Goal: Task Accomplishment & Management: Use online tool/utility

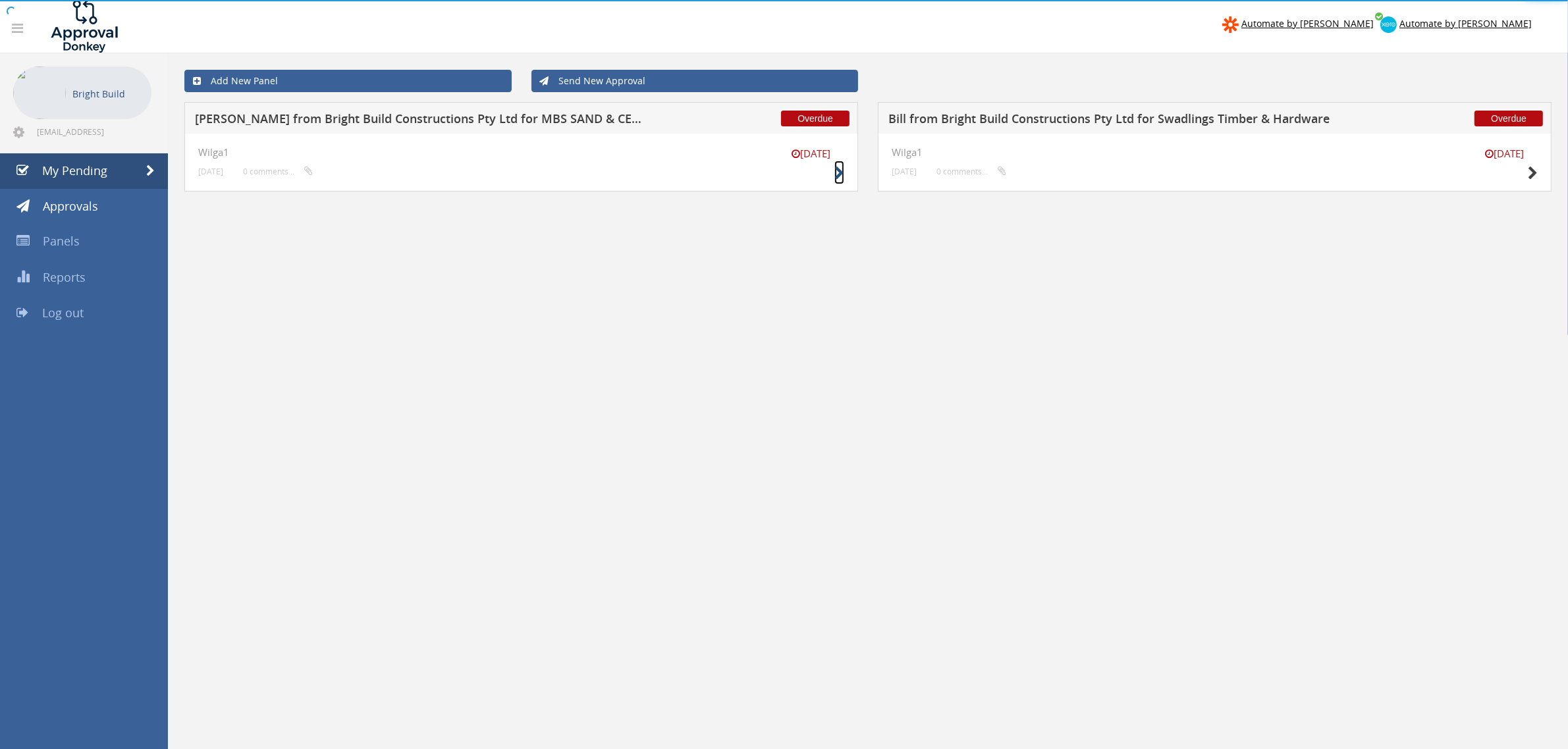
click at [842, 175] on icon at bounding box center [838, 173] width 9 height 14
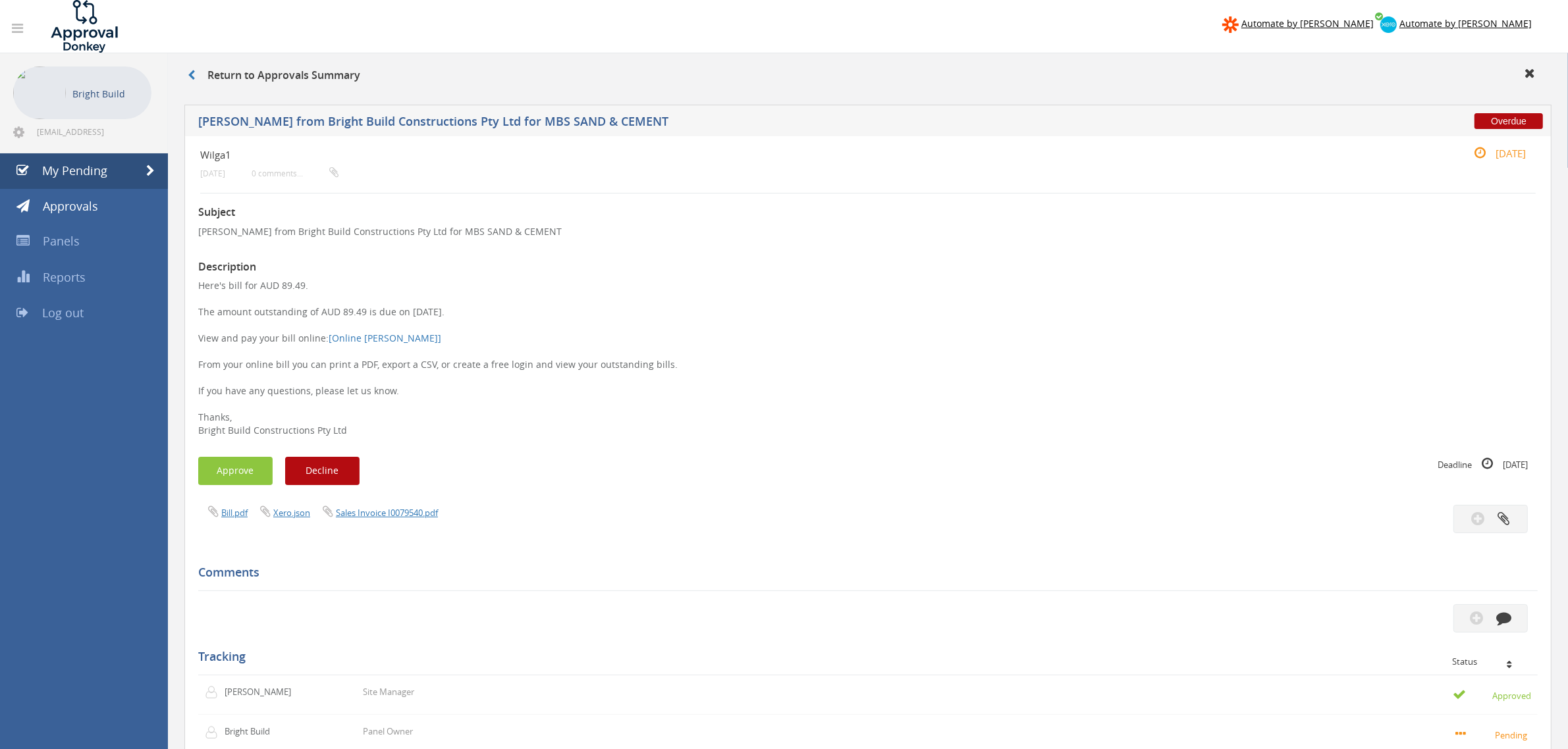
click at [842, 171] on div "Wilga1 [DATE] 0 comments..." at bounding box center [756, 163] width 1113 height 35
click at [215, 474] on button "Approve" at bounding box center [236, 470] width 74 height 28
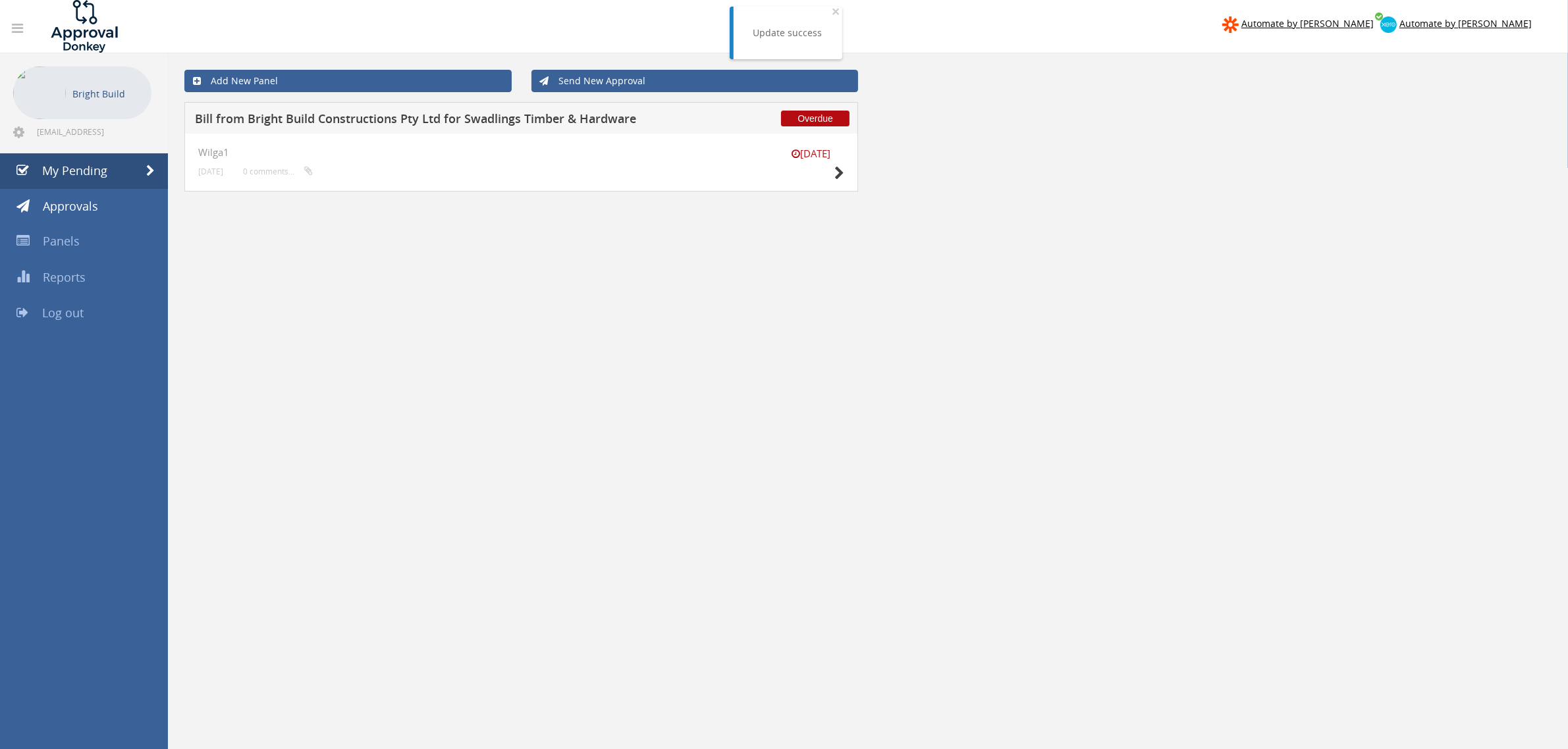
click at [847, 174] on div "[DATE] Wilga1 [DATE] 0 comments..." at bounding box center [522, 162] width 673 height 58
click at [842, 175] on icon at bounding box center [838, 173] width 9 height 14
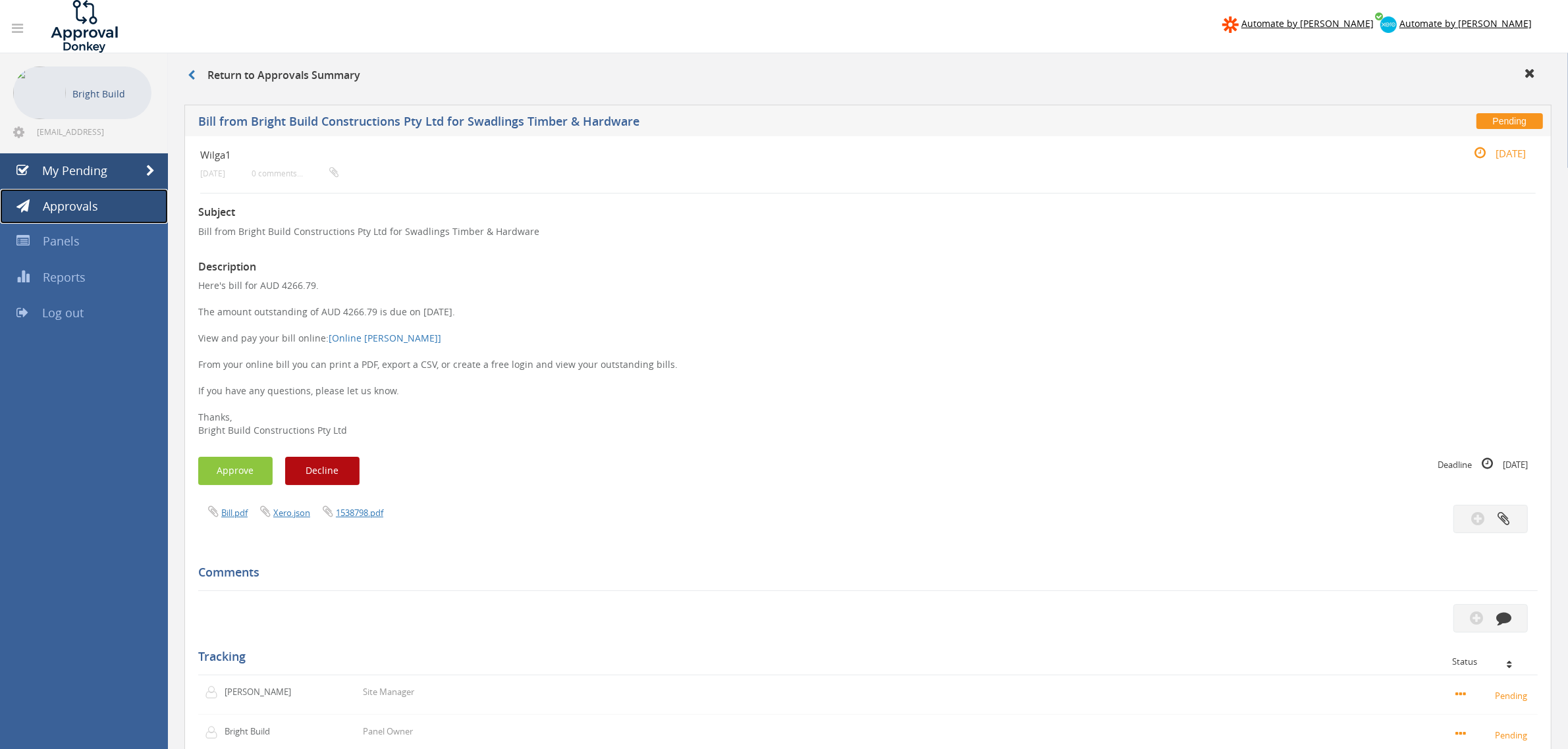
click at [71, 205] on span "Approvals" at bounding box center [71, 206] width 55 height 16
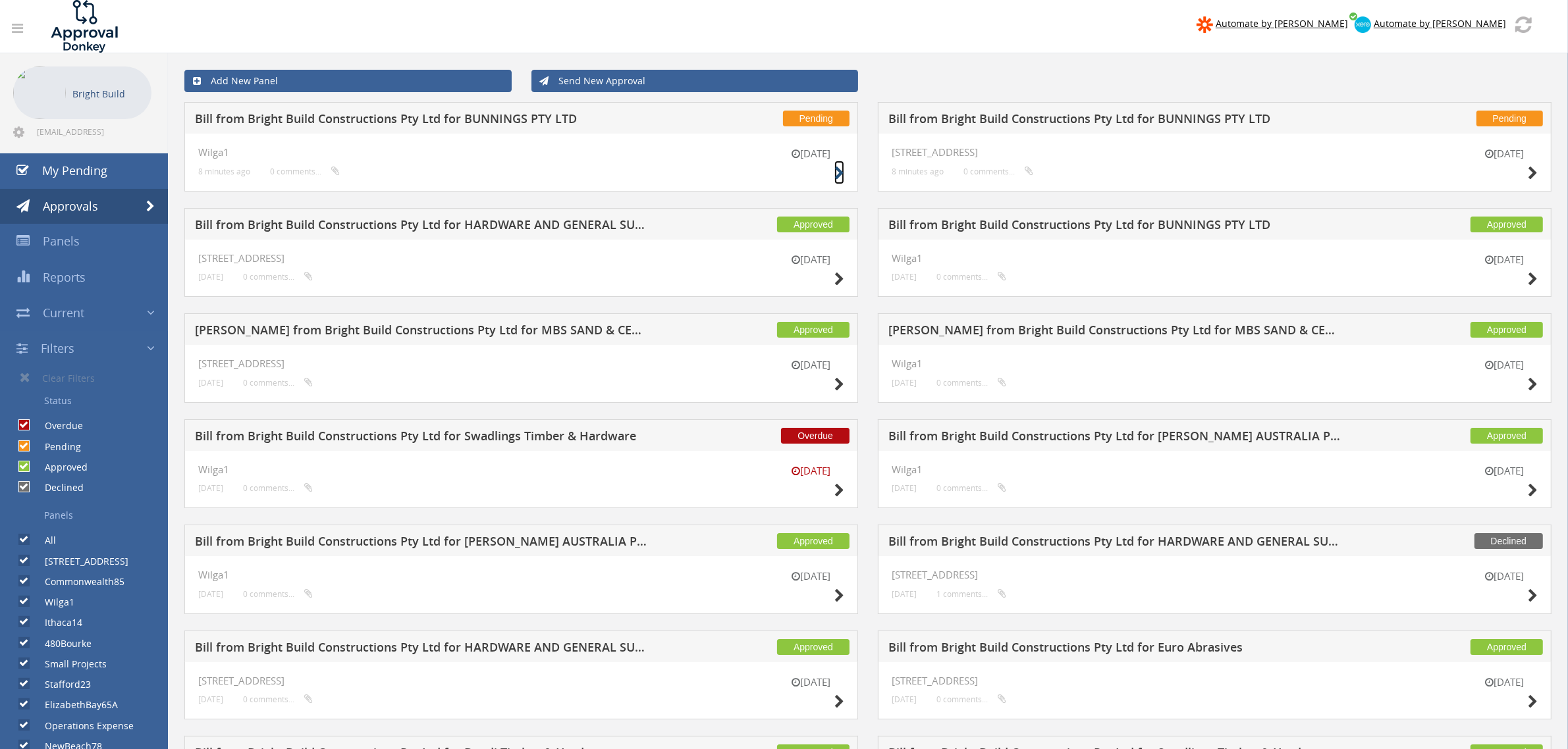
click at [838, 174] on icon at bounding box center [838, 173] width 9 height 14
click at [1527, 173] on icon at bounding box center [1532, 173] width 9 height 14
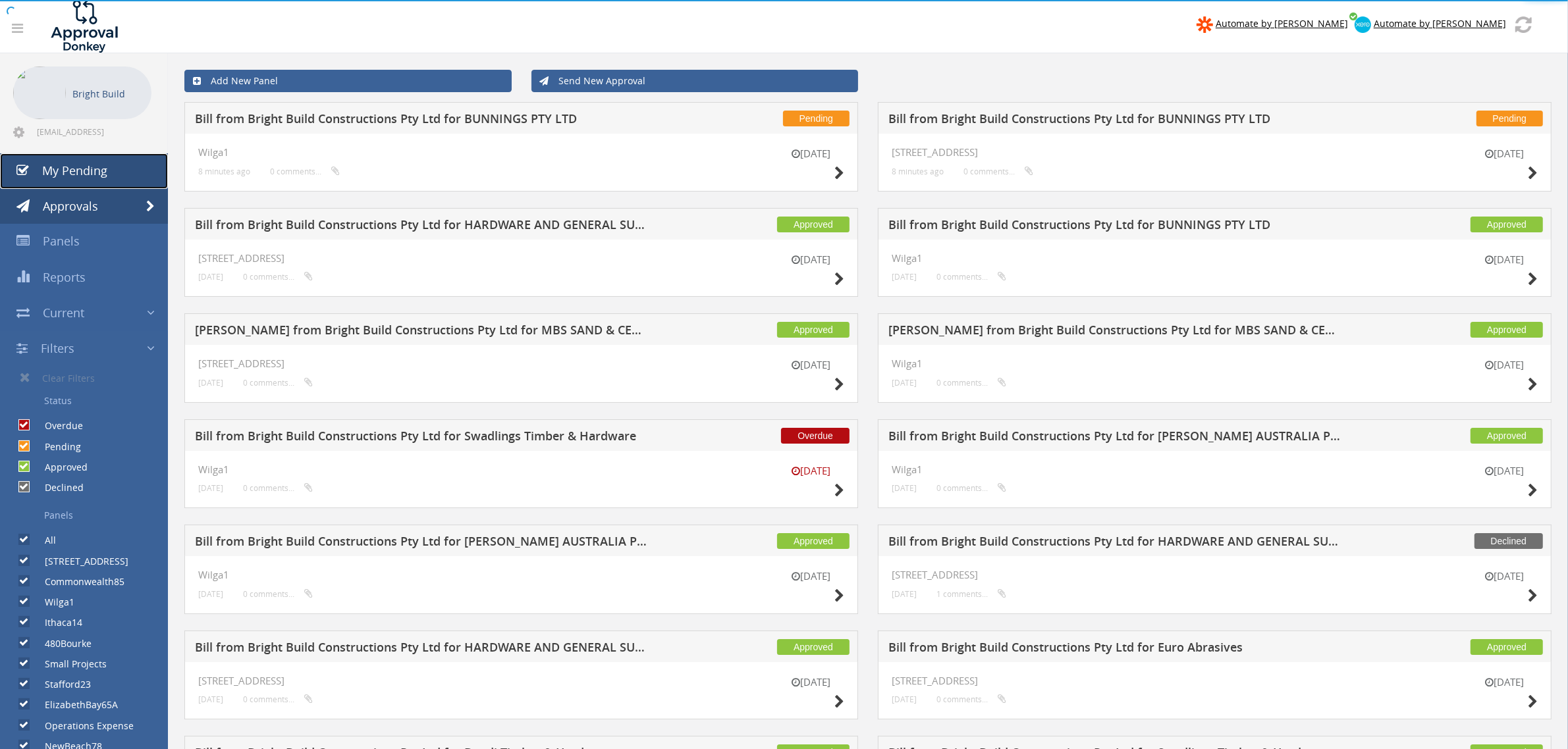
click at [107, 170] on link "My Pending" at bounding box center [84, 171] width 168 height 35
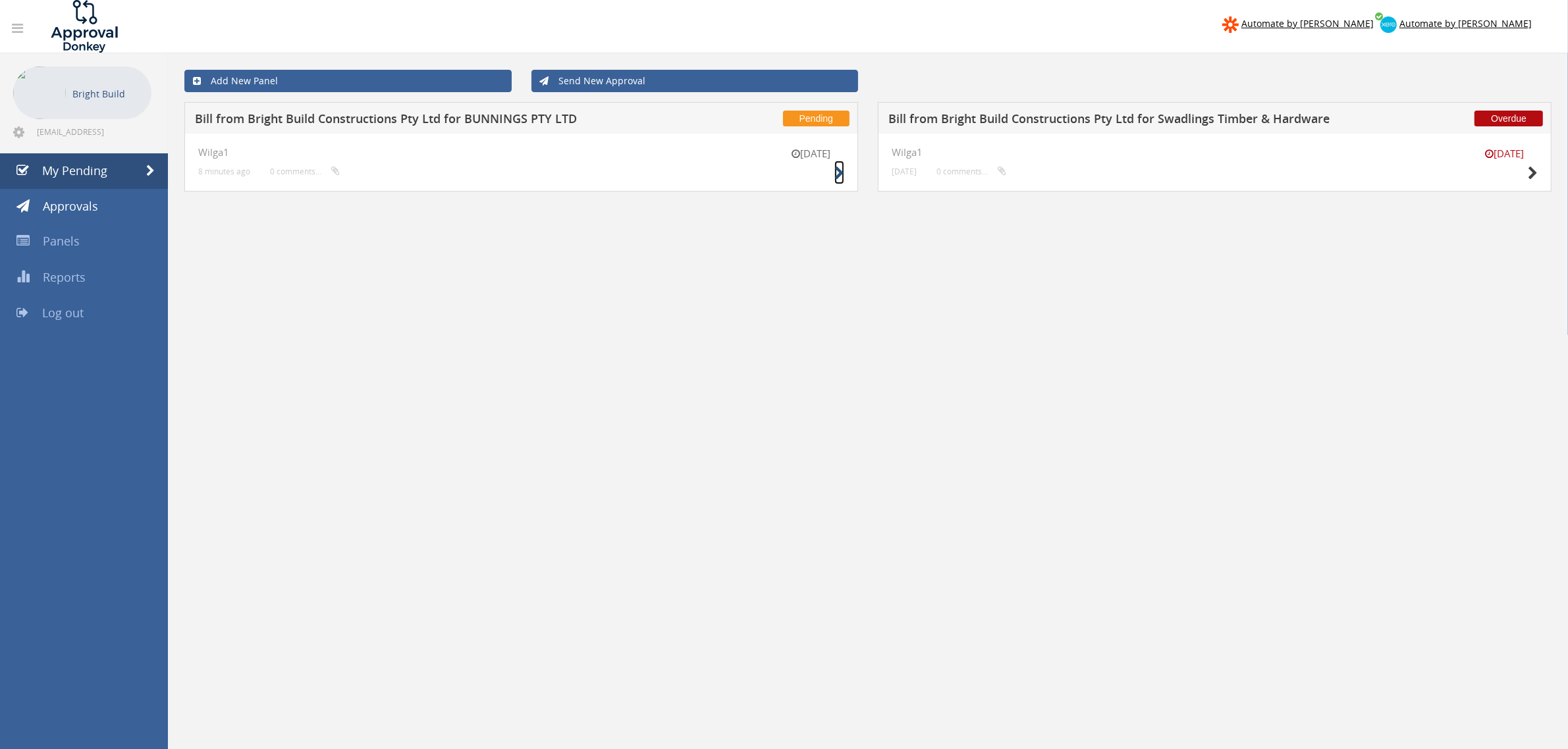
click at [844, 168] on icon at bounding box center [838, 173] width 9 height 14
click at [1535, 171] on icon at bounding box center [1532, 173] width 9 height 14
